Goal: Transaction & Acquisition: Purchase product/service

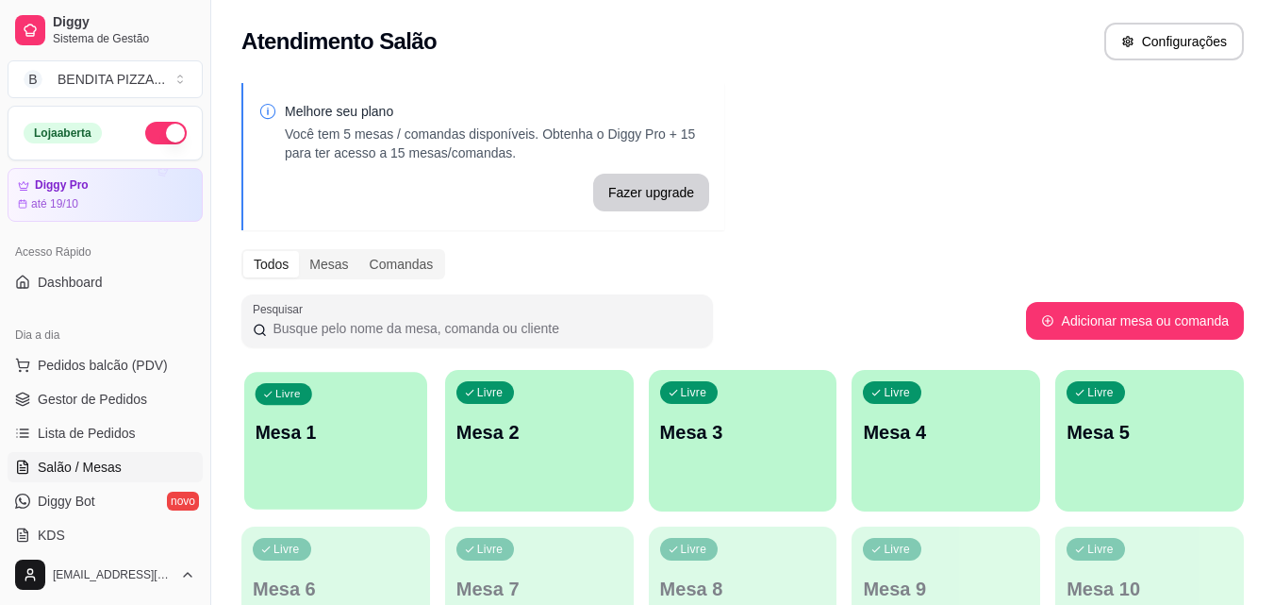
click at [347, 448] on div "Livre Mesa 1" at bounding box center [335, 429] width 183 height 115
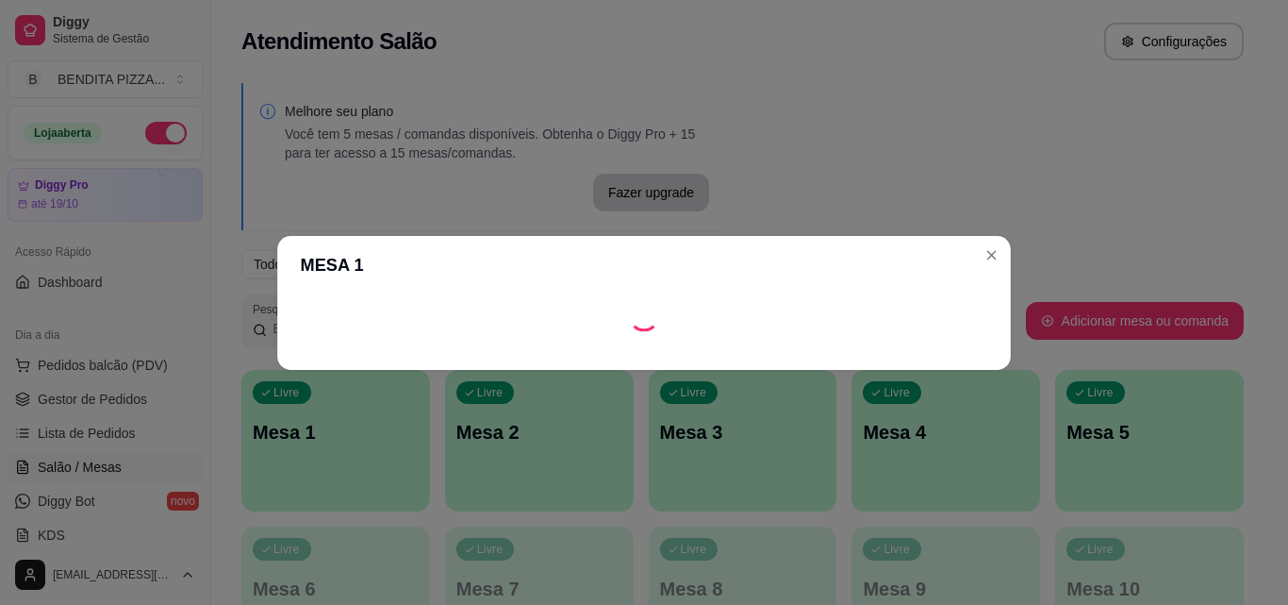
scroll to position [246, 0]
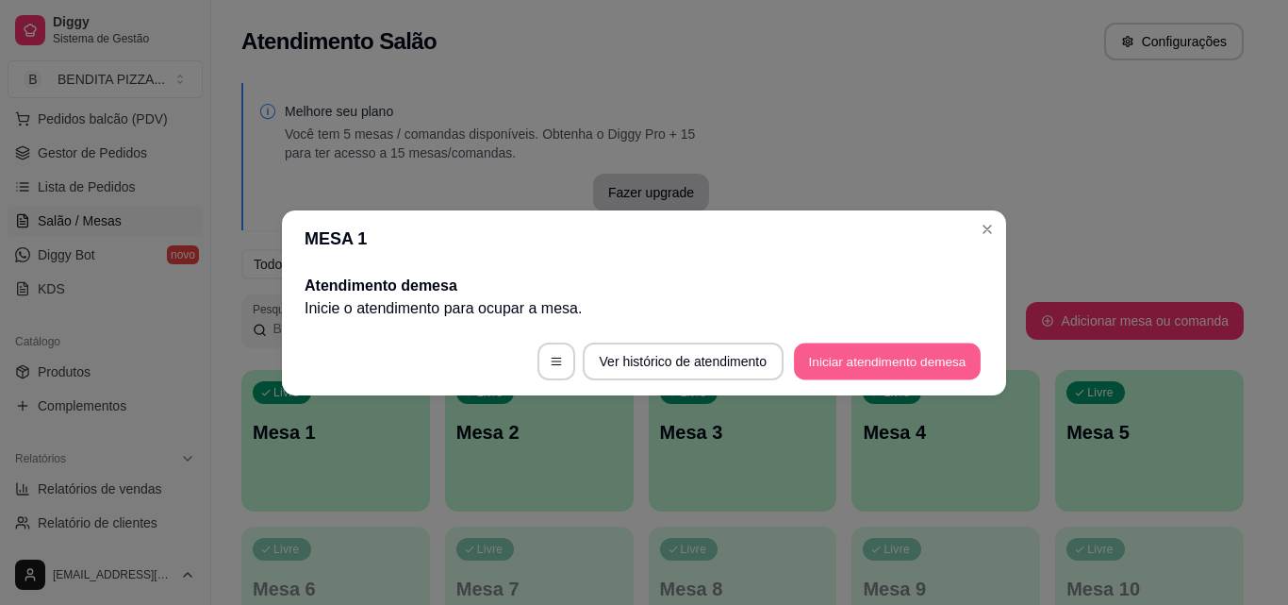
click at [833, 354] on button "Iniciar atendimento de mesa" at bounding box center [887, 360] width 187 height 37
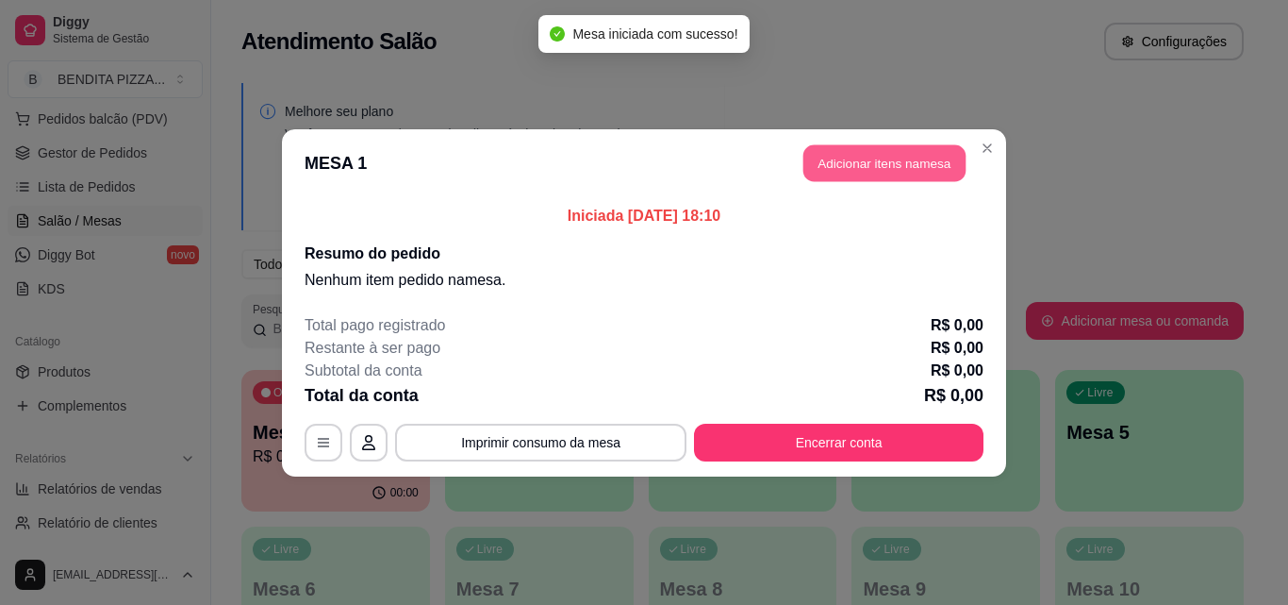
click at [877, 167] on button "Adicionar itens na mesa" at bounding box center [885, 162] width 162 height 37
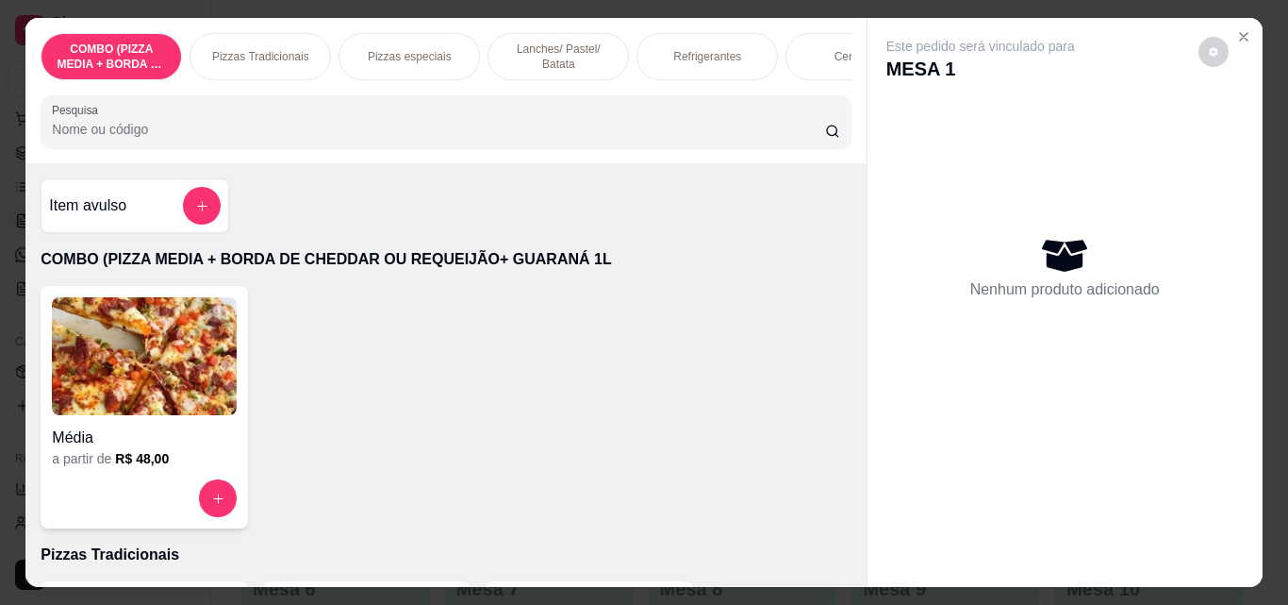
click at [251, 57] on p "Pizzas Tradicionais" at bounding box center [260, 56] width 97 height 15
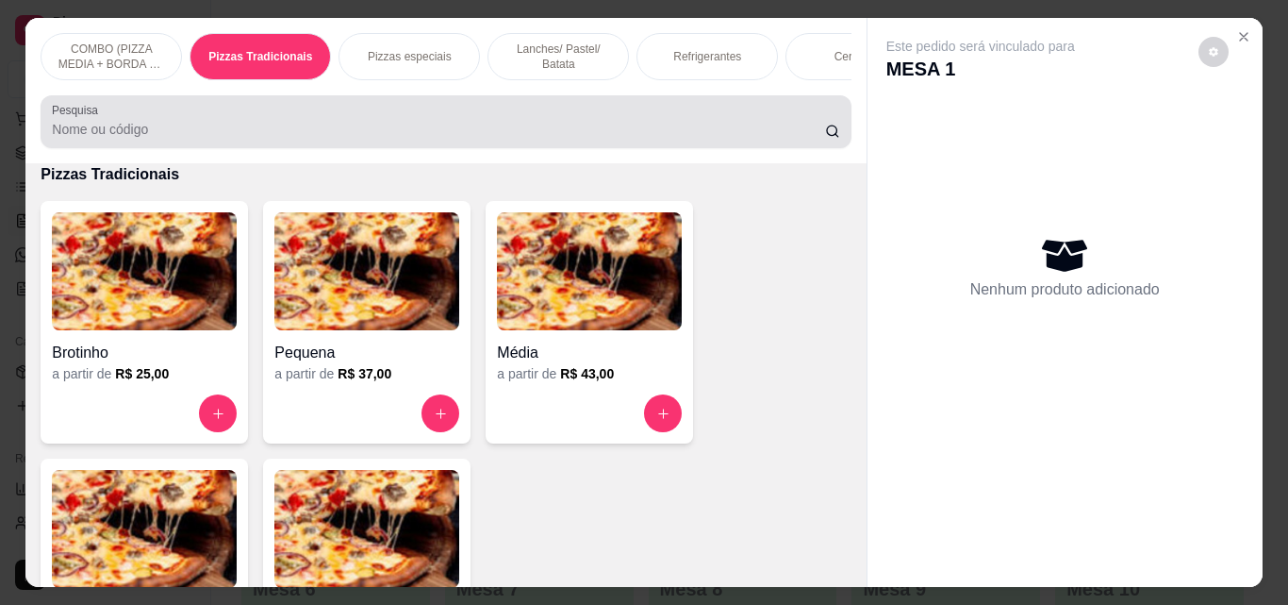
scroll to position [49, 0]
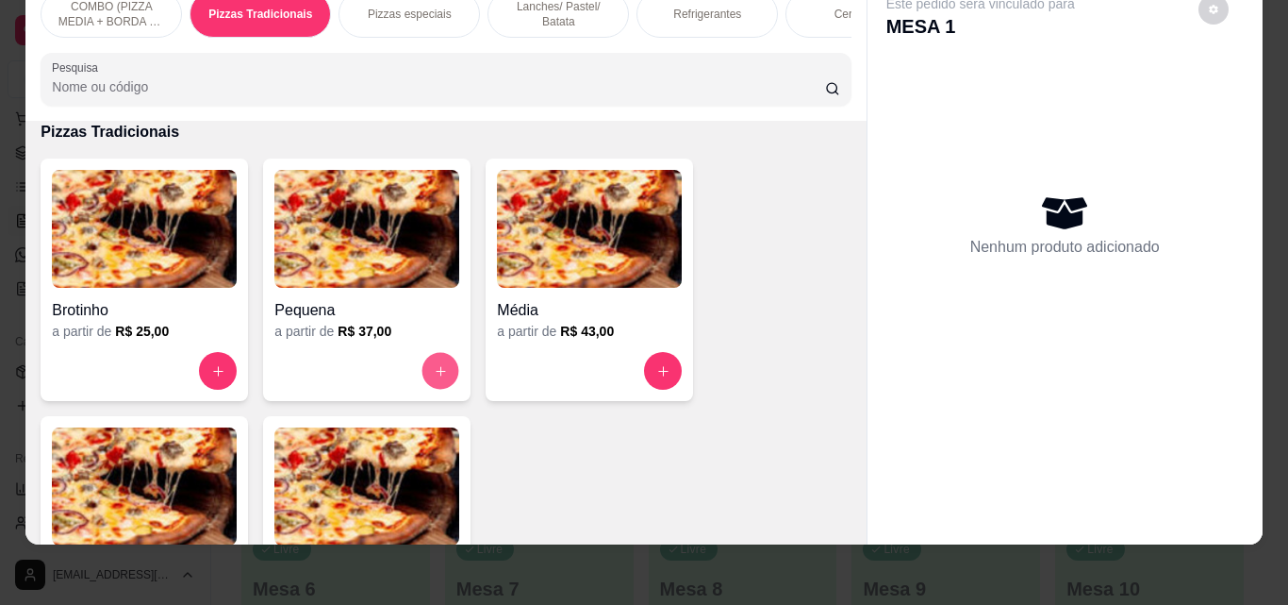
click at [428, 363] on button "increase-product-quantity" at bounding box center [441, 371] width 37 height 37
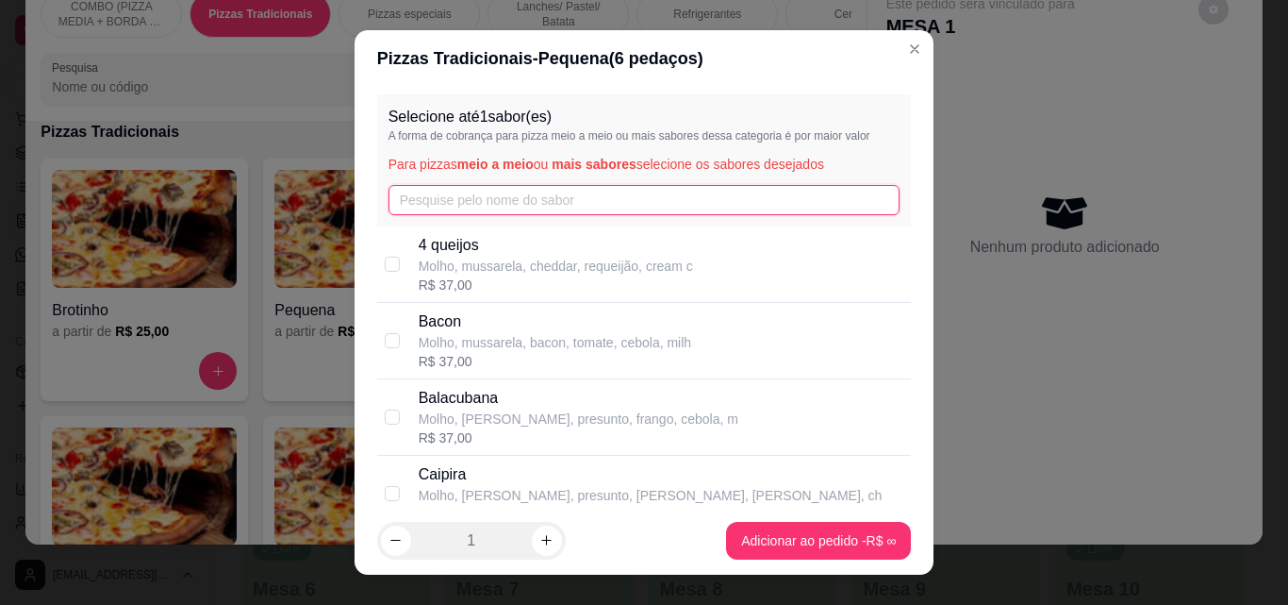
click at [562, 193] on input "text" at bounding box center [645, 200] width 512 height 30
click at [562, 193] on input "car" at bounding box center [645, 200] width 512 height 30
click at [603, 202] on input "carc" at bounding box center [645, 200] width 512 height 30
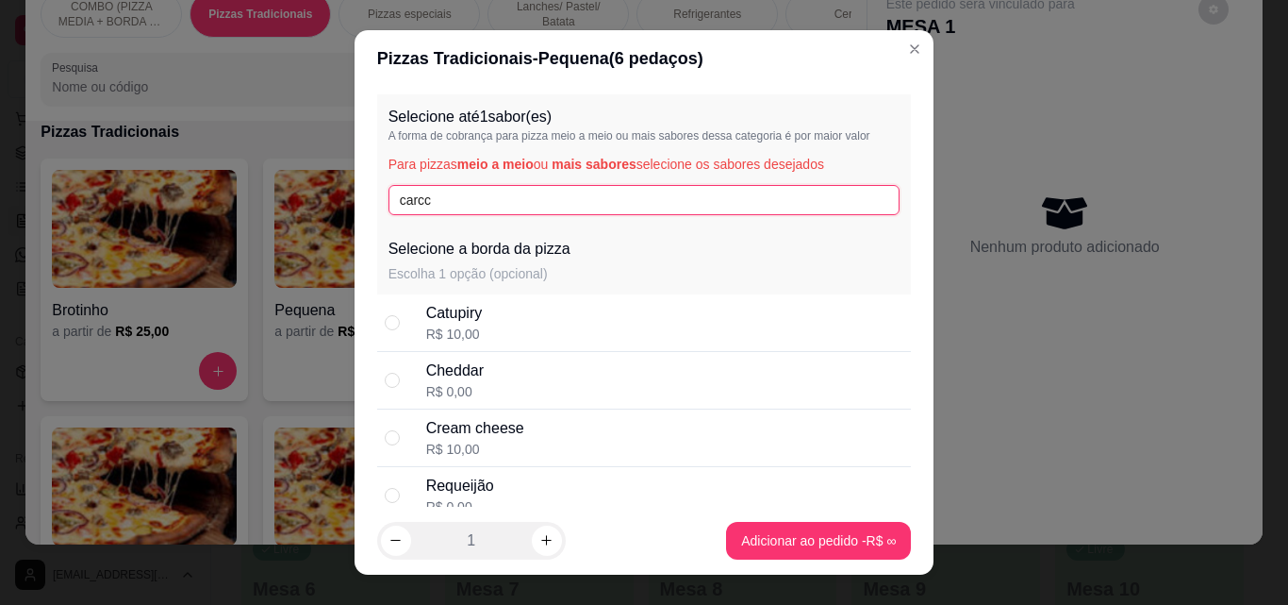
click at [436, 196] on input "carcc" at bounding box center [645, 200] width 512 height 30
type input "c"
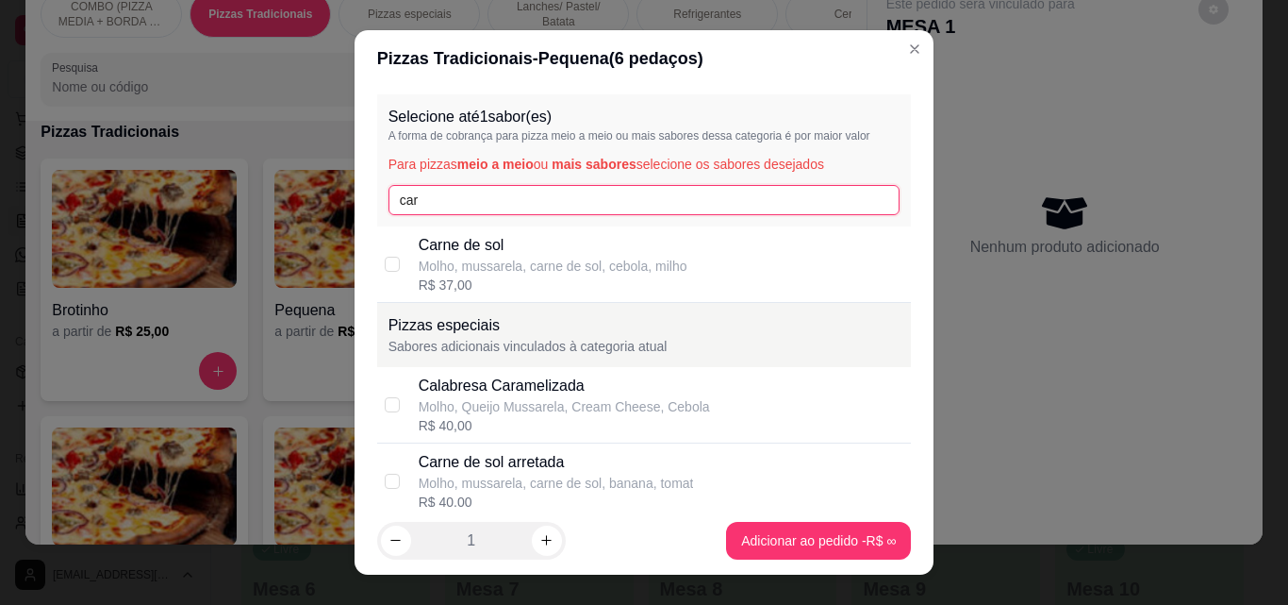
type input "car"
click at [467, 267] on p "Molho, mussarela, carne de sol, cebola, milho" at bounding box center [553, 266] width 269 height 19
checkbox input "true"
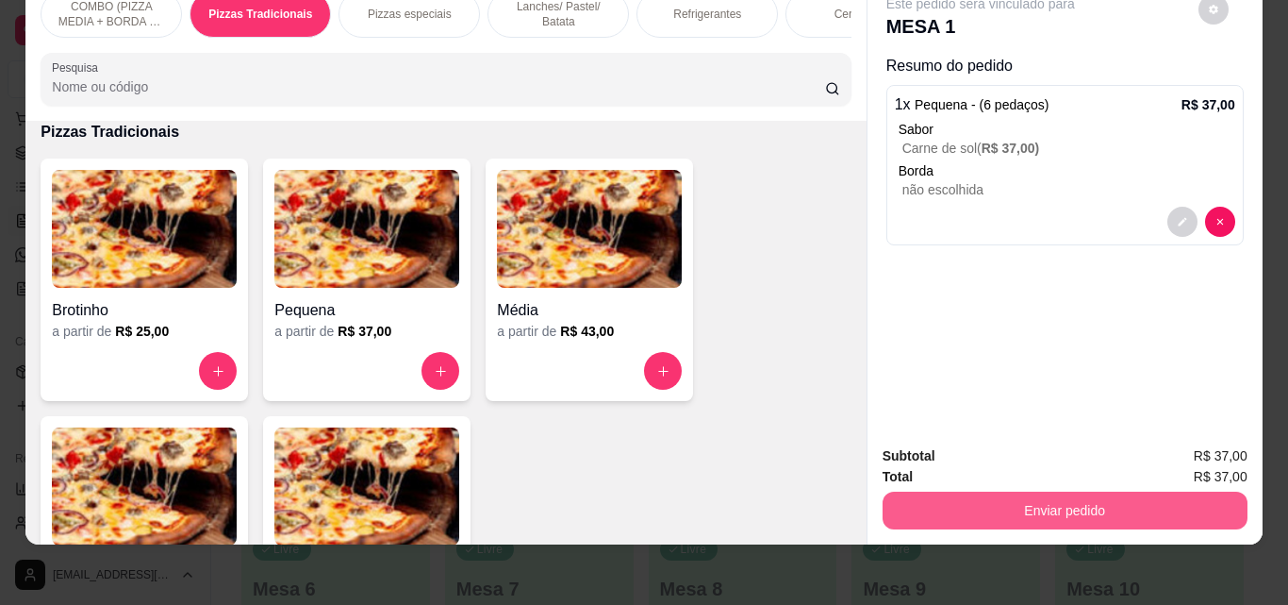
click at [1053, 496] on button "Enviar pedido" at bounding box center [1065, 510] width 365 height 38
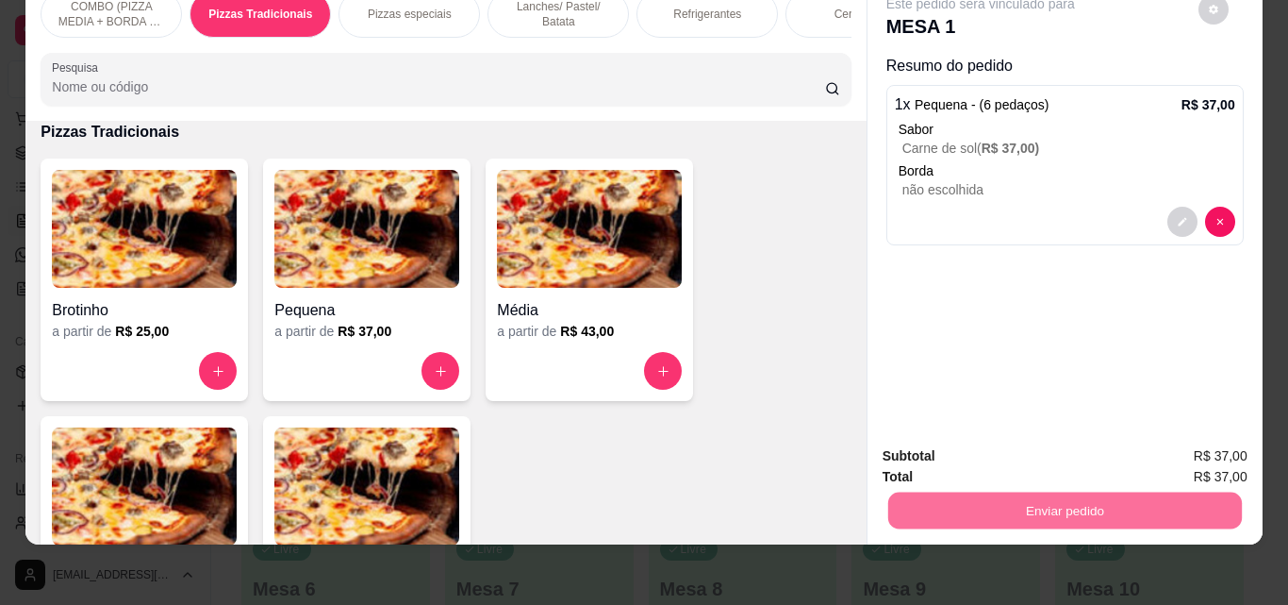
click at [1219, 443] on button "Enviar pedido" at bounding box center [1199, 449] width 104 height 35
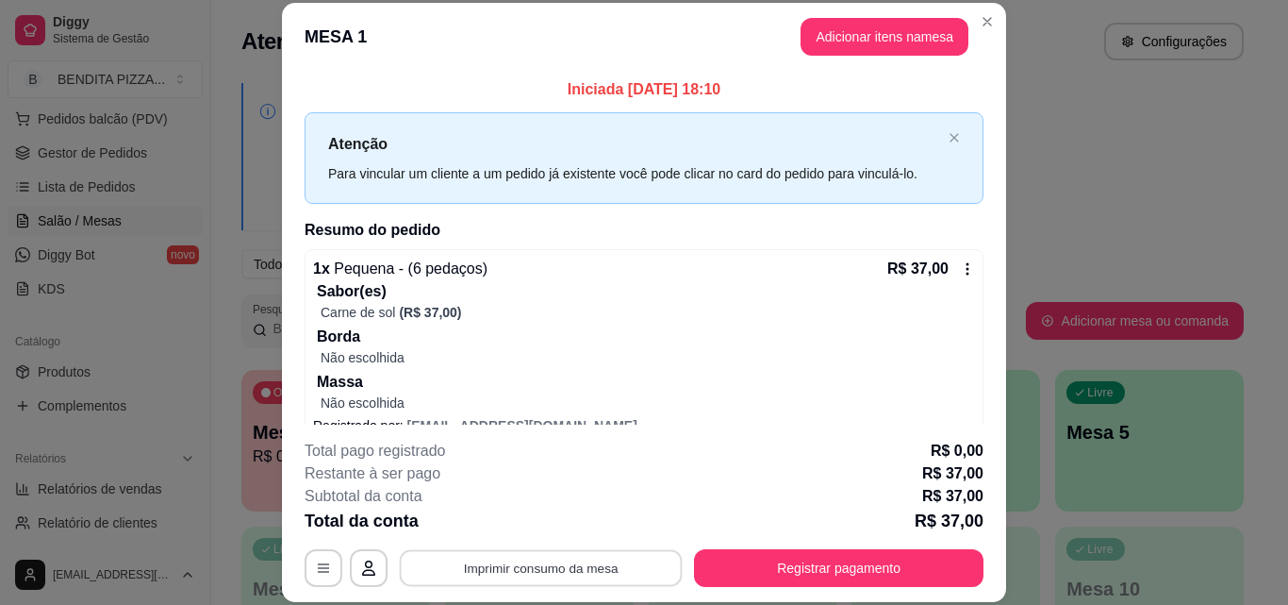
click at [589, 571] on button "Imprimir consumo da mesa" at bounding box center [541, 567] width 283 height 37
